Goal: Task Accomplishment & Management: Use online tool/utility

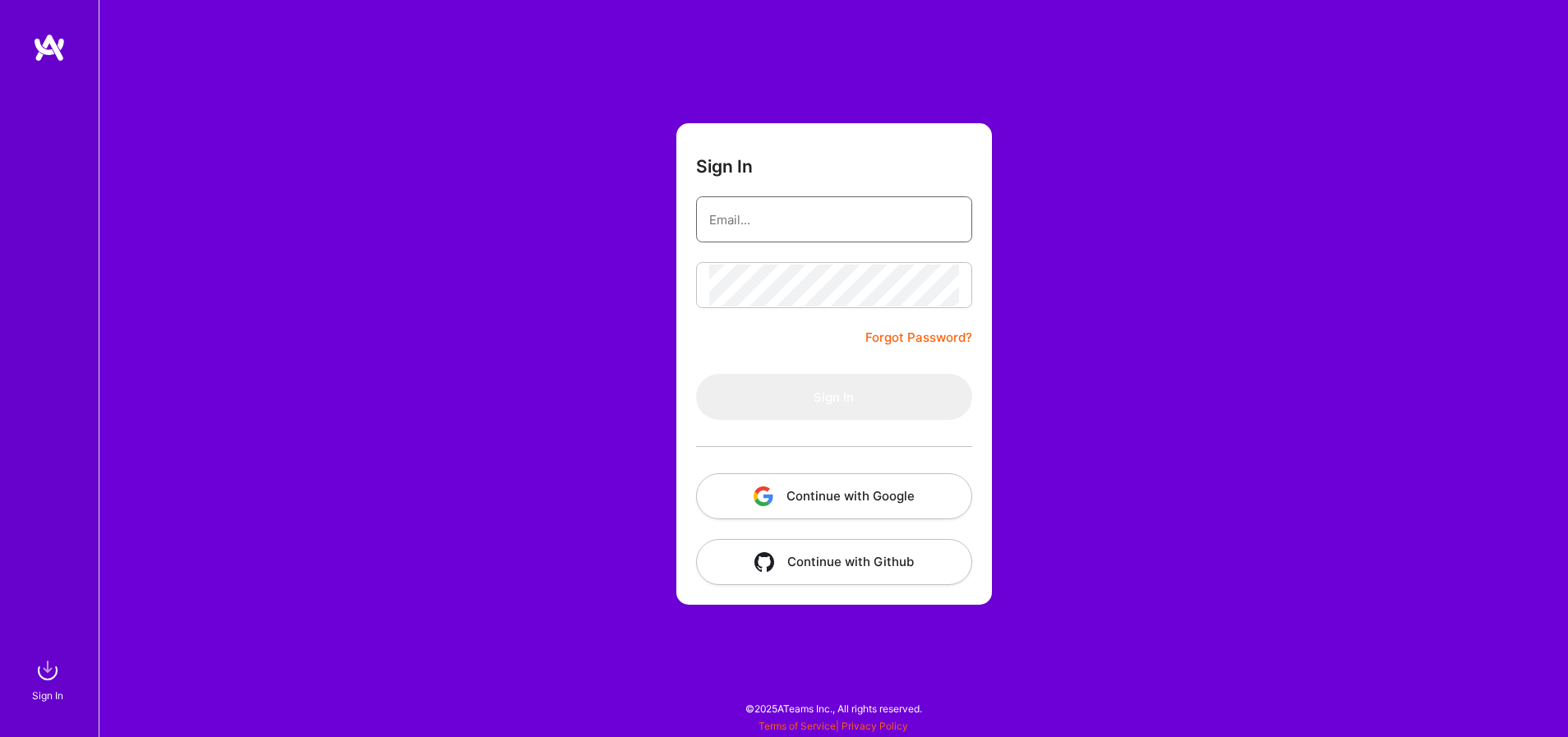
type input "[PERSON_NAME][EMAIL_ADDRESS][PERSON_NAME][DOMAIN_NAME]"
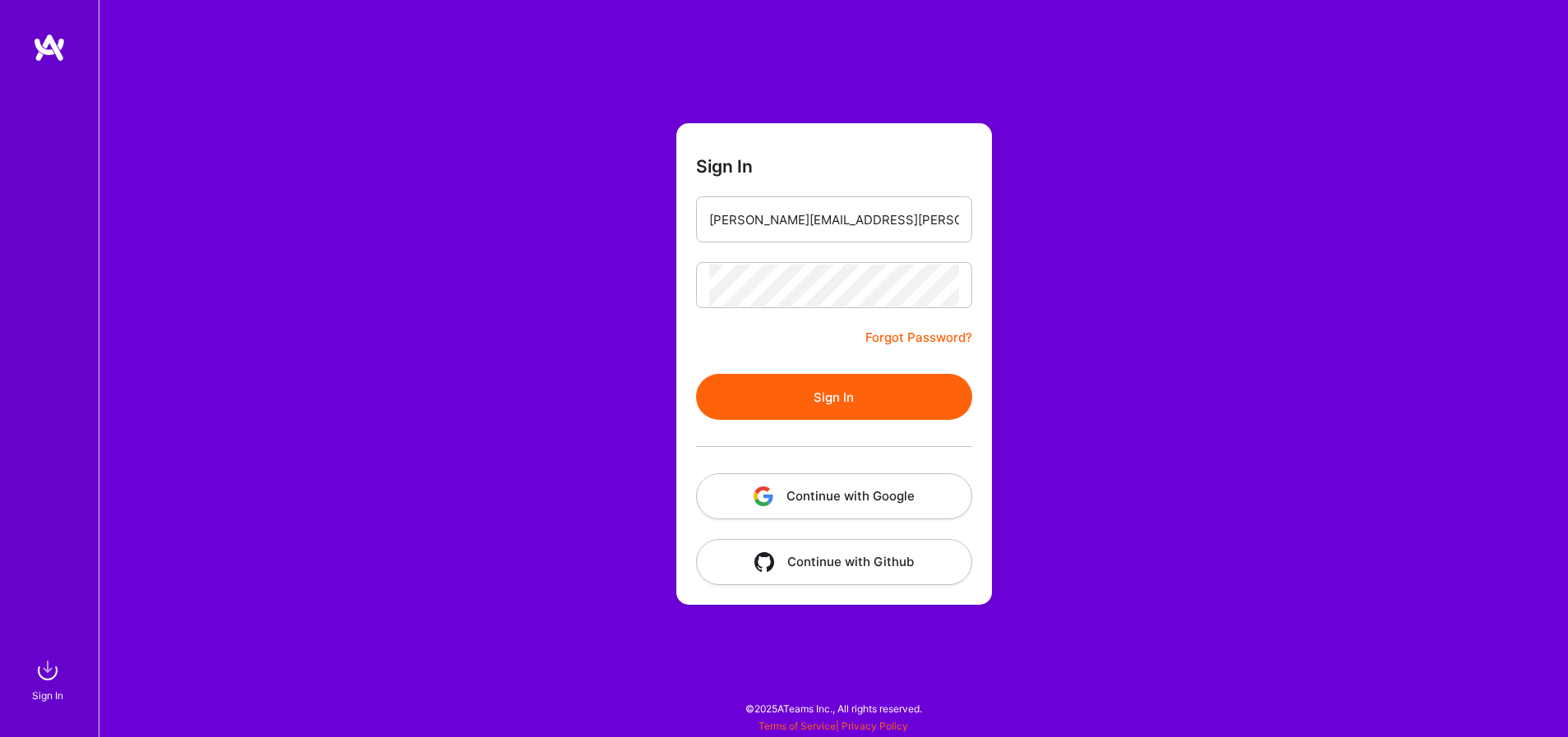
click at [816, 399] on button "Sign In" at bounding box center [835, 396] width 277 height 46
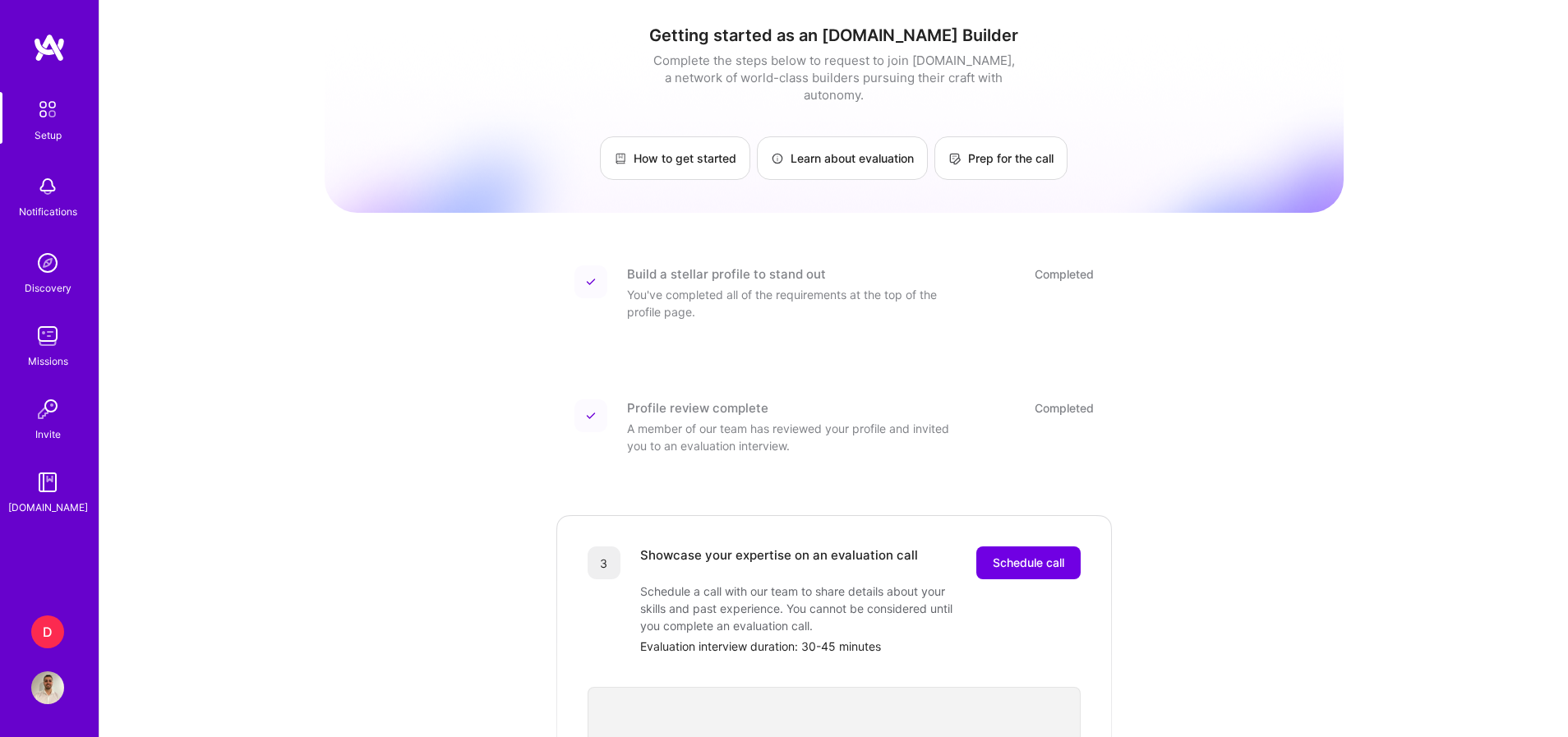
click at [58, 629] on div "D" at bounding box center [48, 632] width 33 height 33
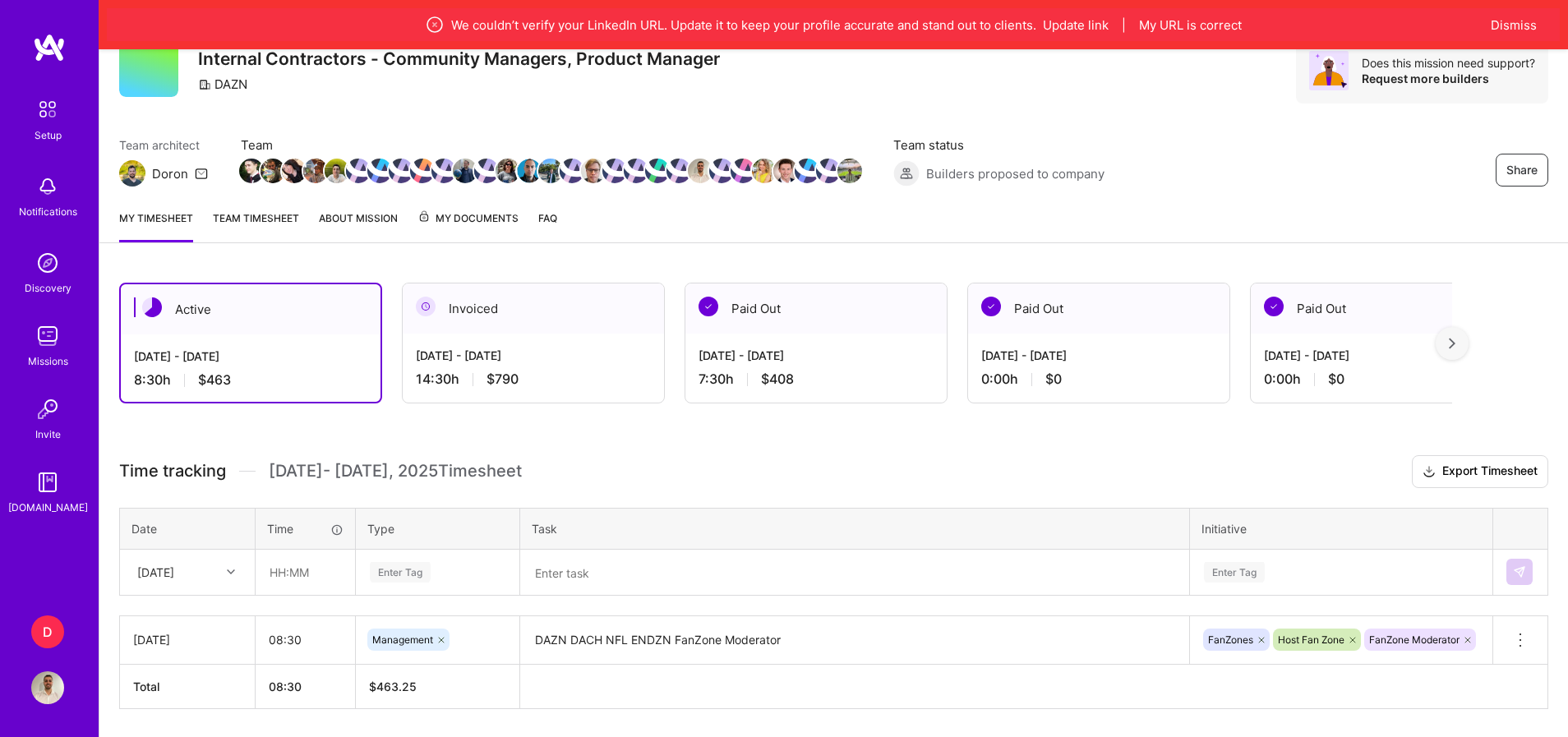
scroll to position [118, 0]
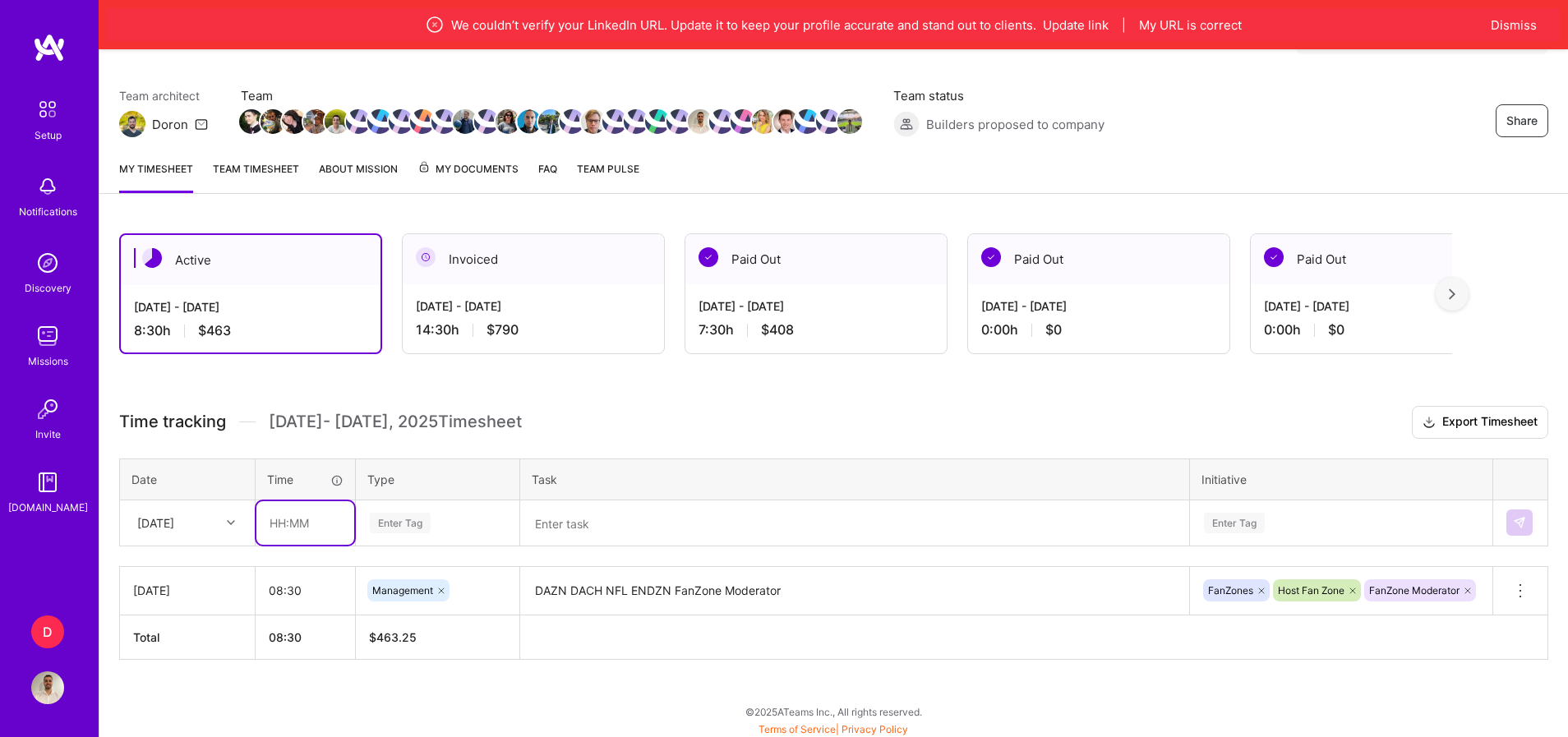
click at [288, 531] on input "text" at bounding box center [305, 522] width 98 height 44
type input "08:30"
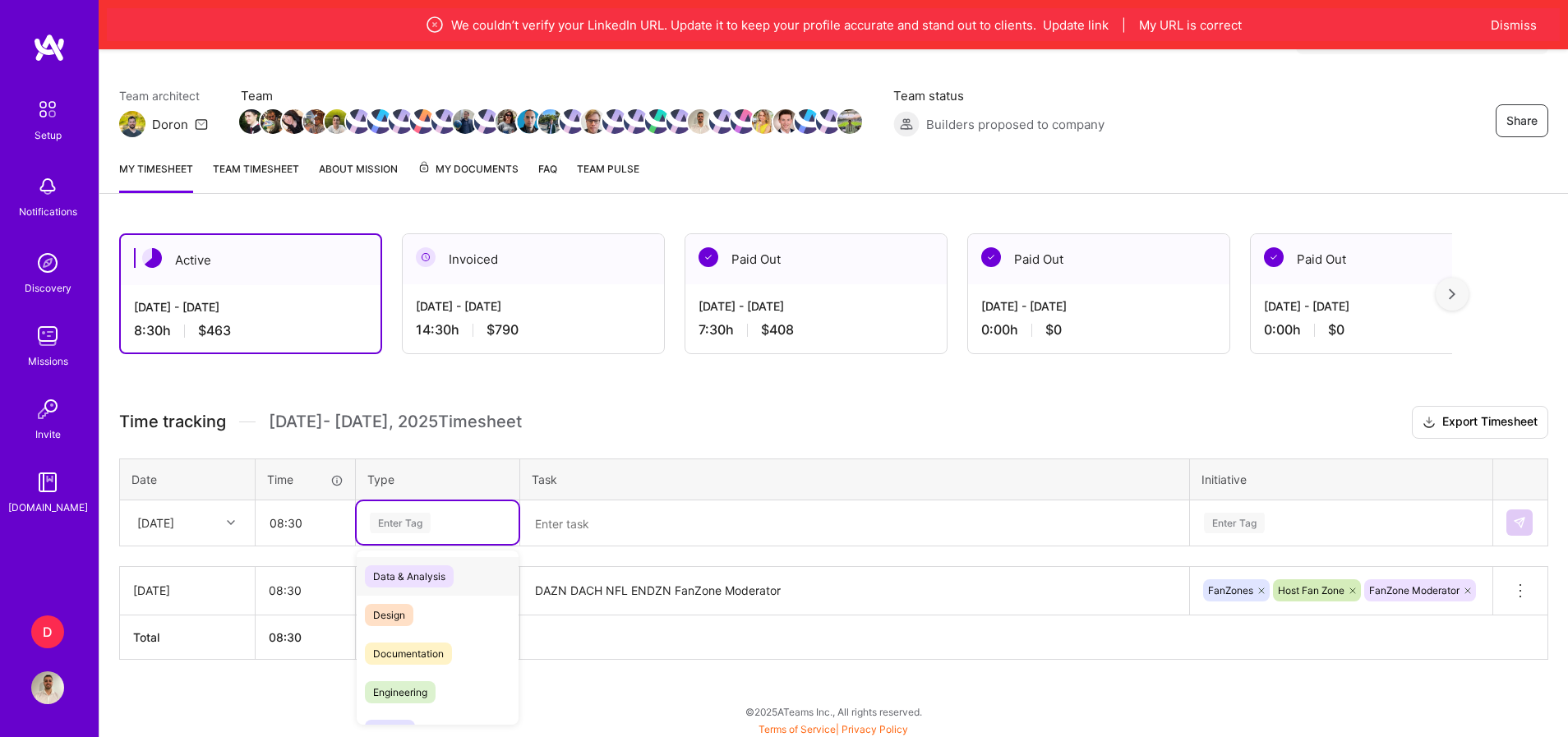
click at [380, 523] on div "Enter Tag" at bounding box center [400, 522] width 61 height 25
click at [430, 585] on span "Management" at bounding box center [403, 581] width 77 height 22
click at [601, 533] on textarea at bounding box center [854, 523] width 666 height 43
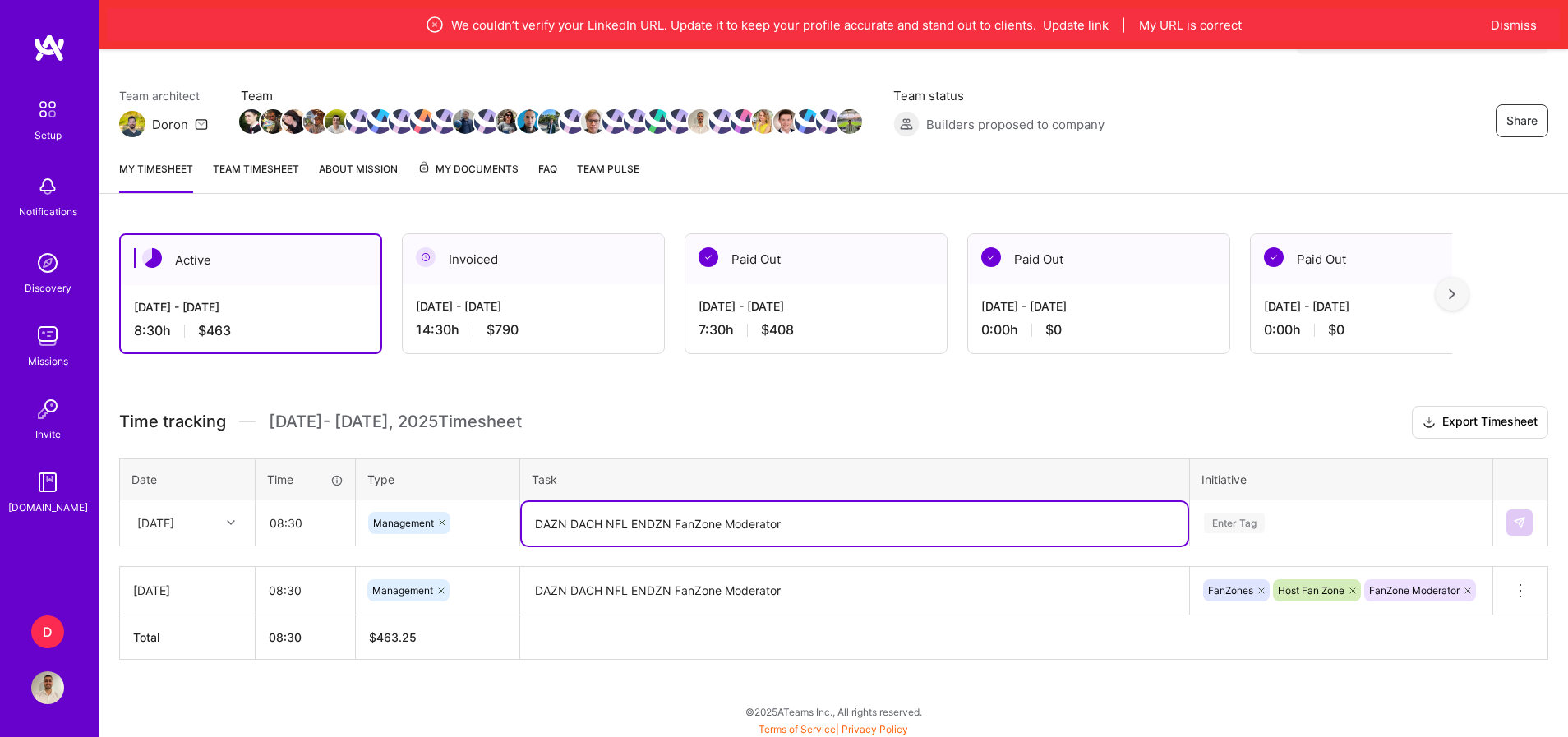
type textarea "DAZN DACH NFL ENDZN FanZone Moderator"
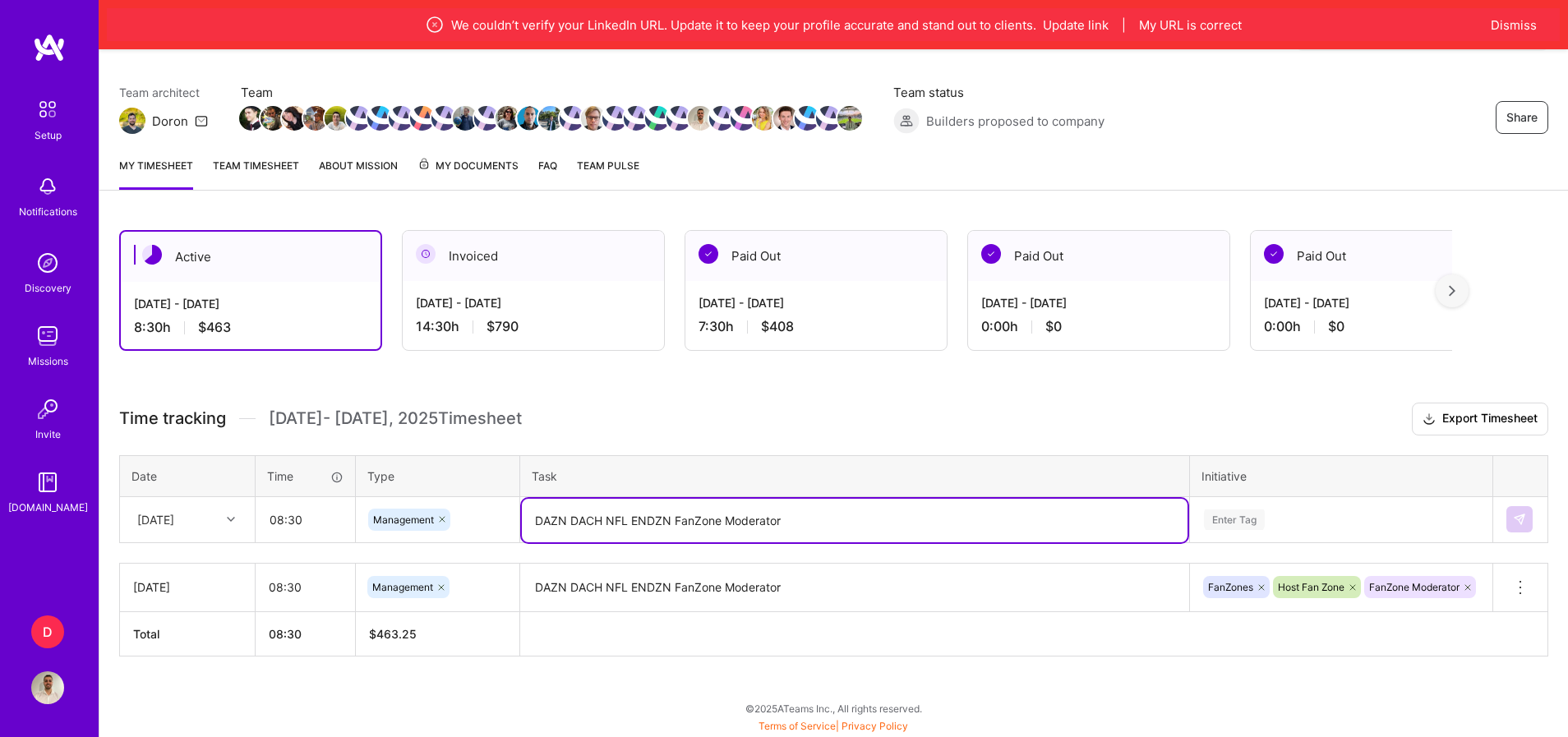
click at [1240, 523] on div "Enter Tag" at bounding box center [1341, 519] width 300 height 43
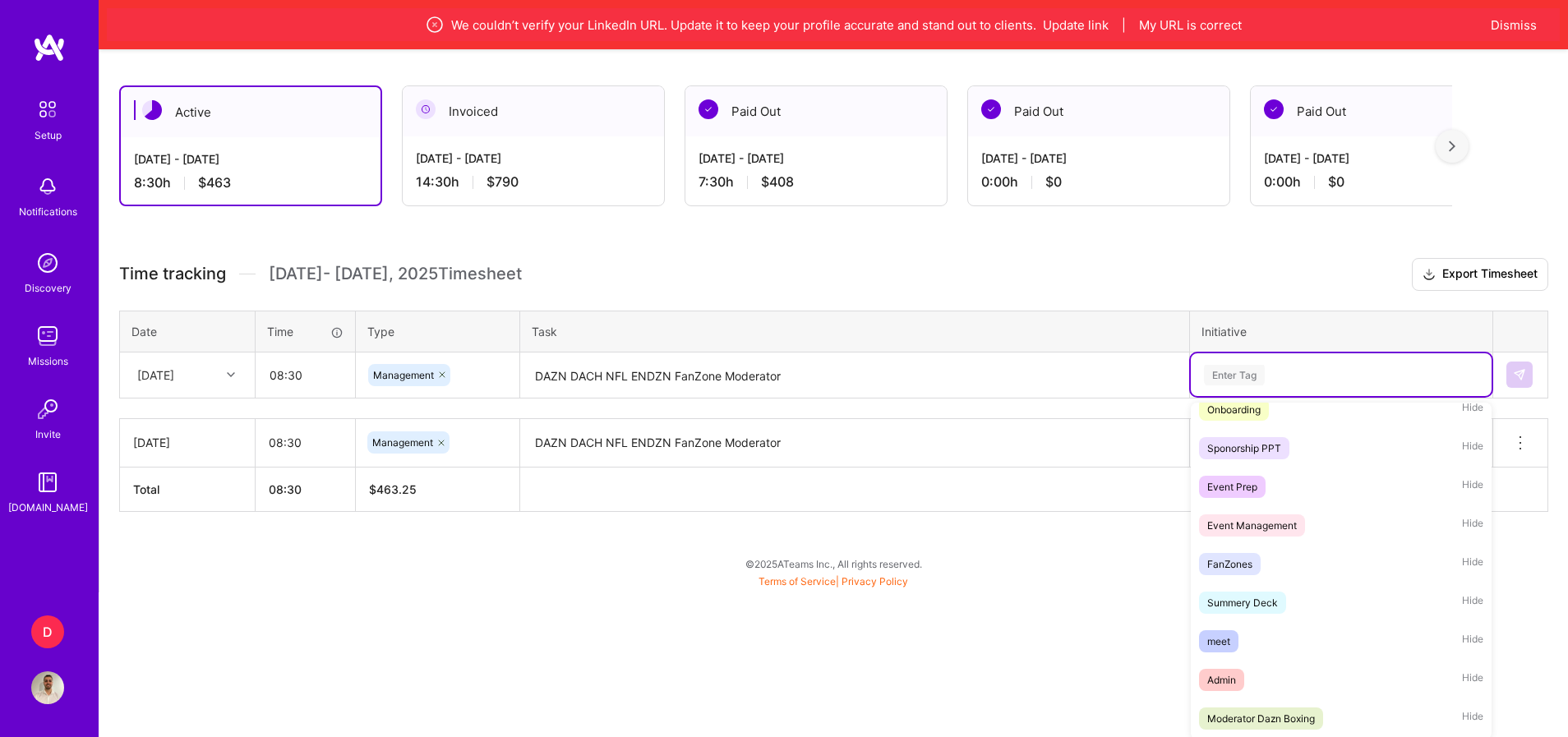
scroll to position [405, 0]
click at [1245, 557] on div "FanZones" at bounding box center [1230, 565] width 45 height 17
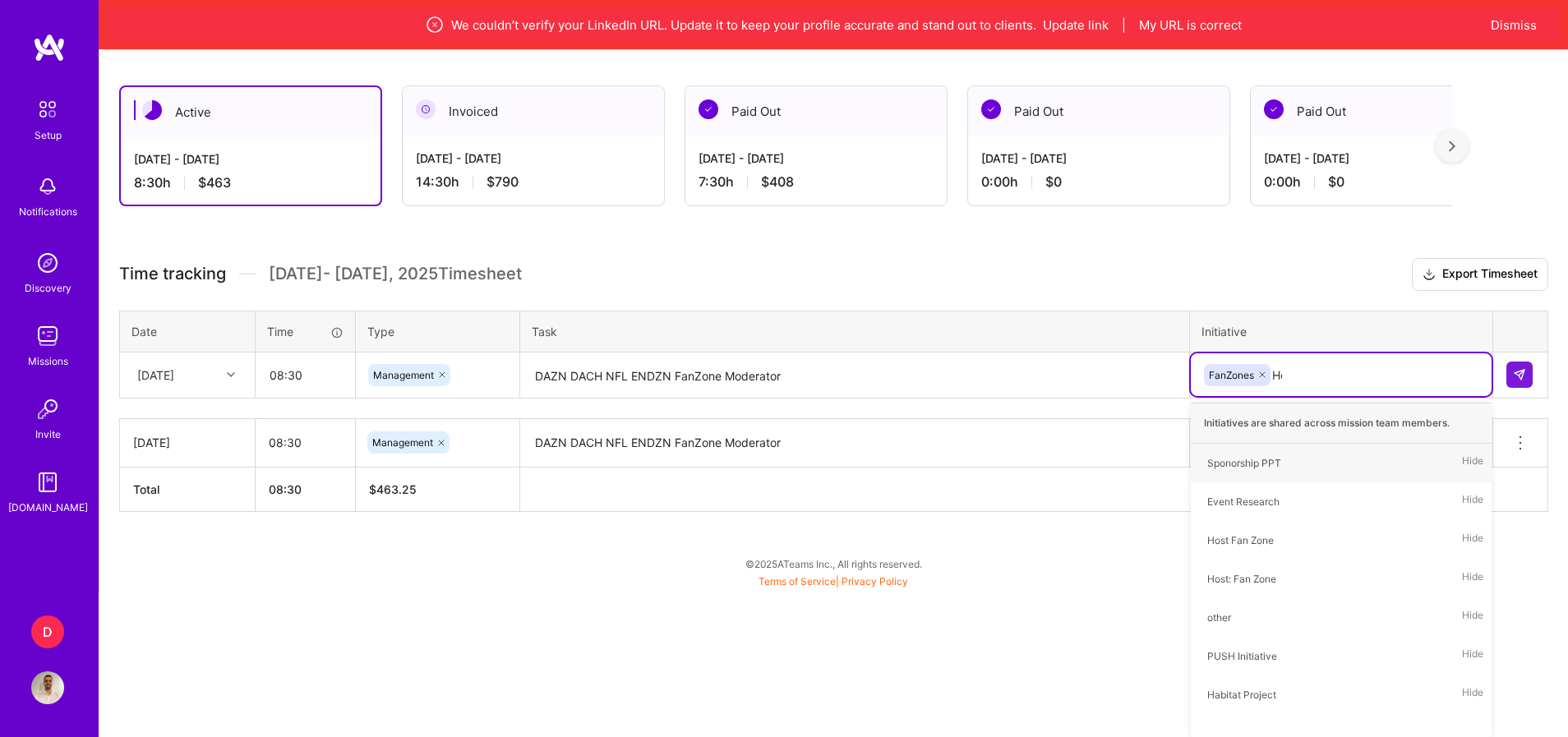
scroll to position [118, 0]
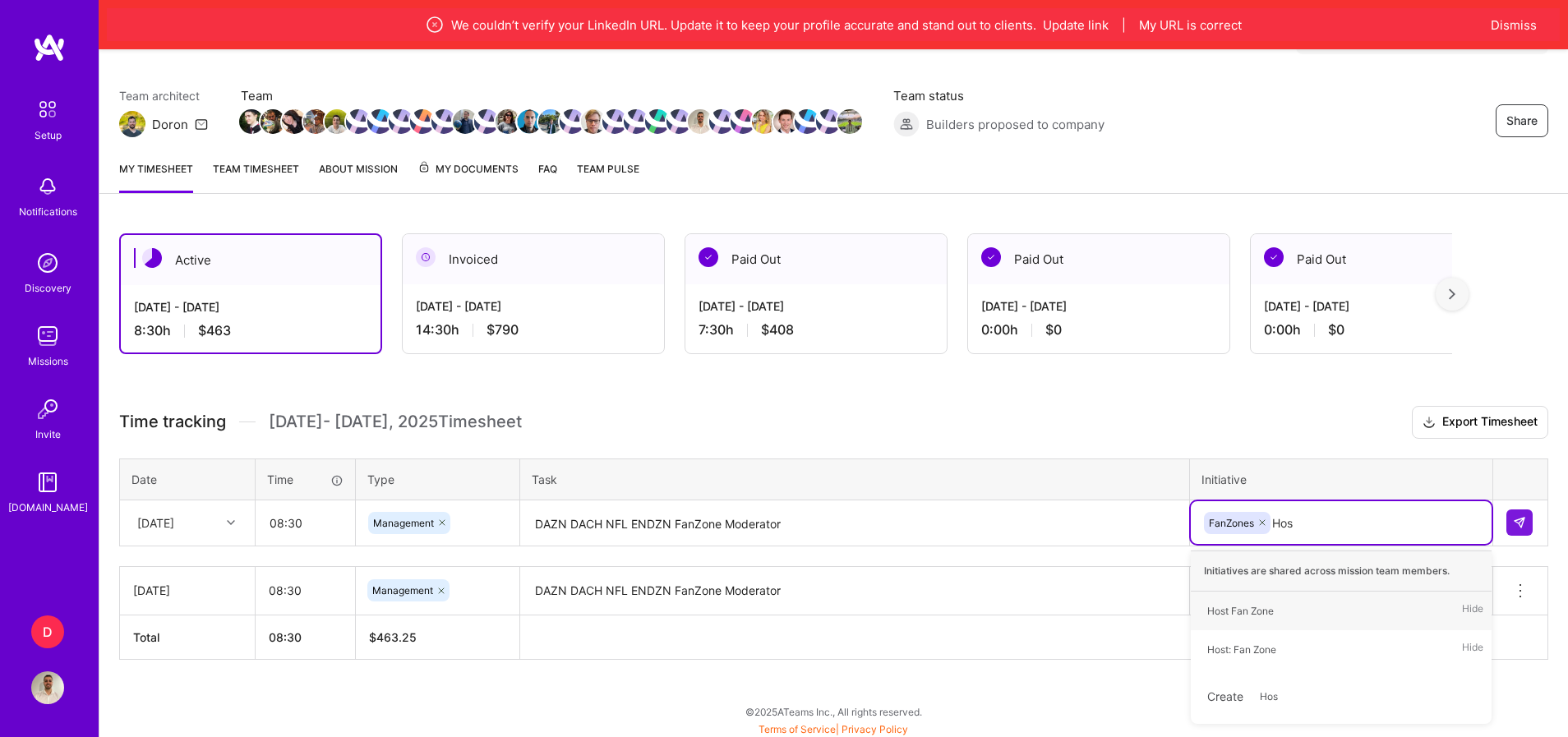
type input "Host"
click at [1296, 604] on div "Host Fan Zone Hide" at bounding box center [1341, 610] width 300 height 39
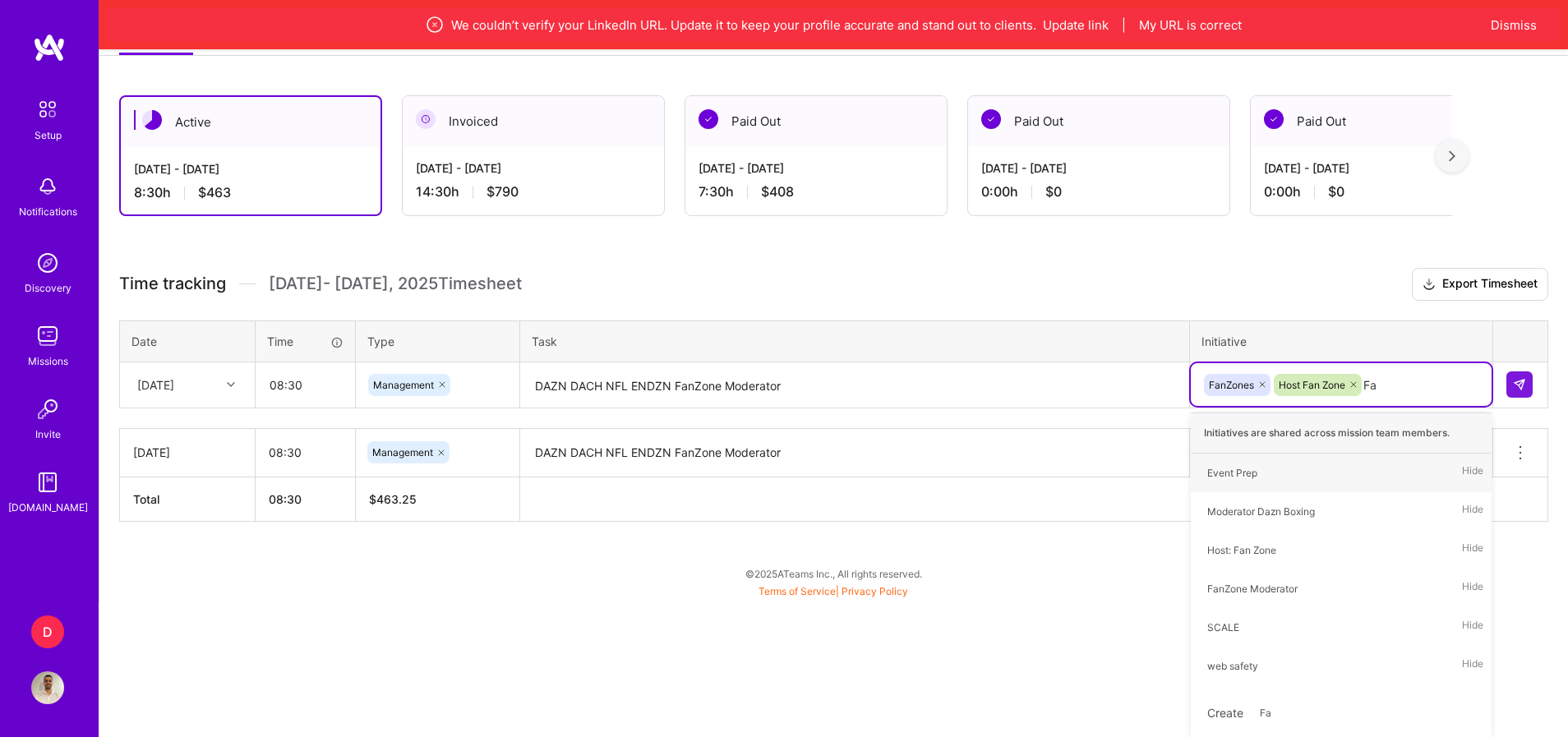
type input "Fan"
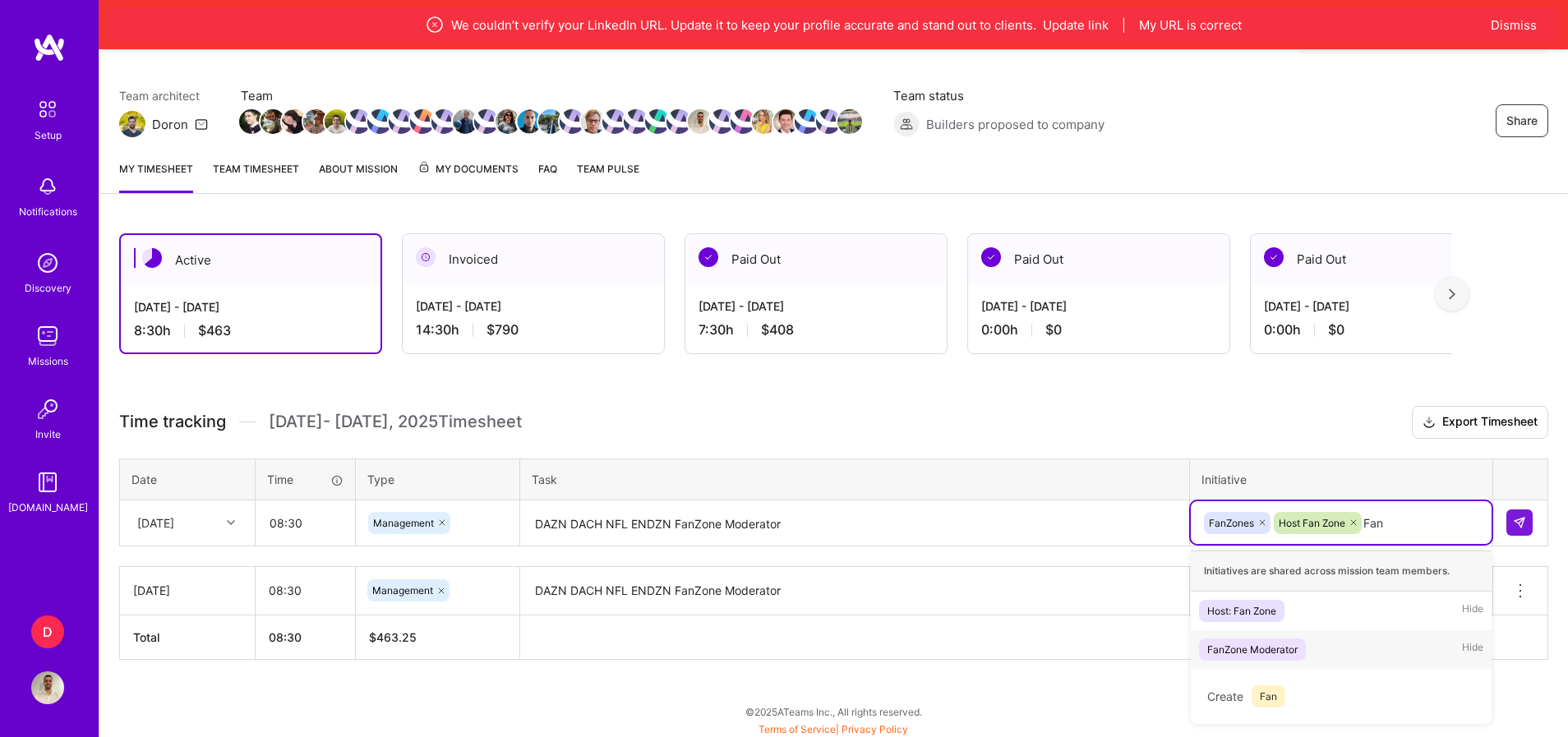
click at [1304, 635] on div "FanZone Moderator Hide" at bounding box center [1341, 649] width 300 height 39
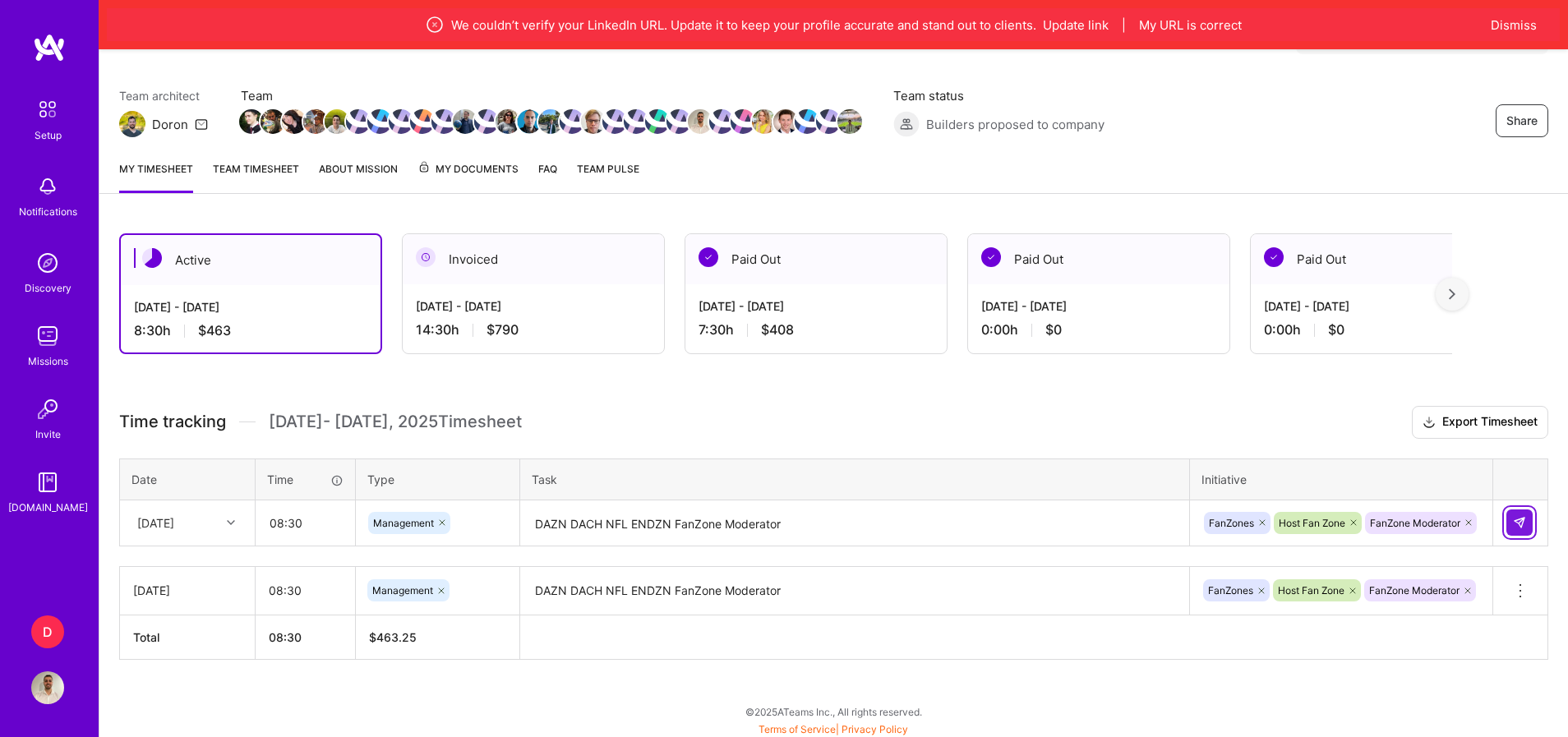
click at [1516, 525] on img at bounding box center [1519, 522] width 13 height 13
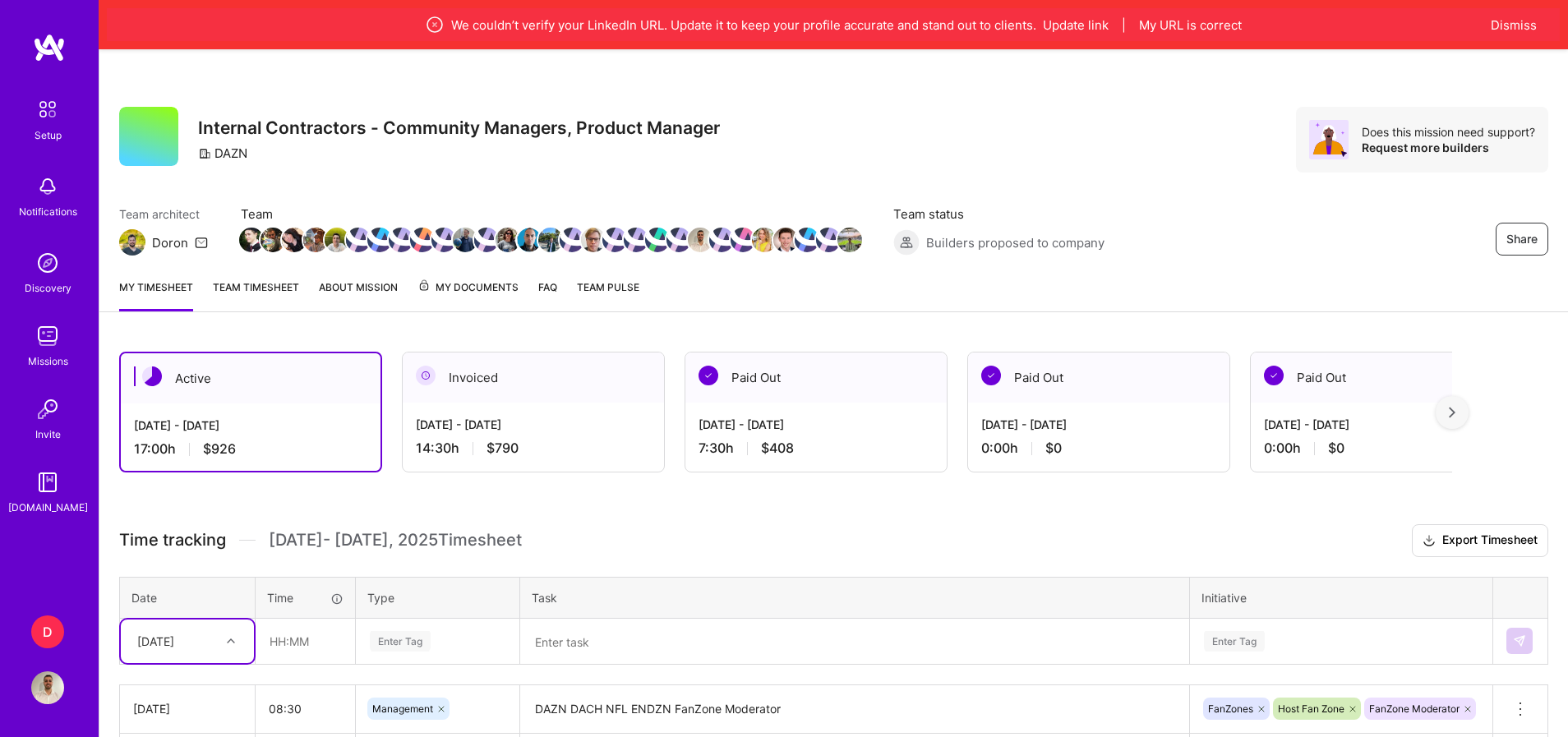
scroll to position [166, 0]
